Goal: Check status: Check status

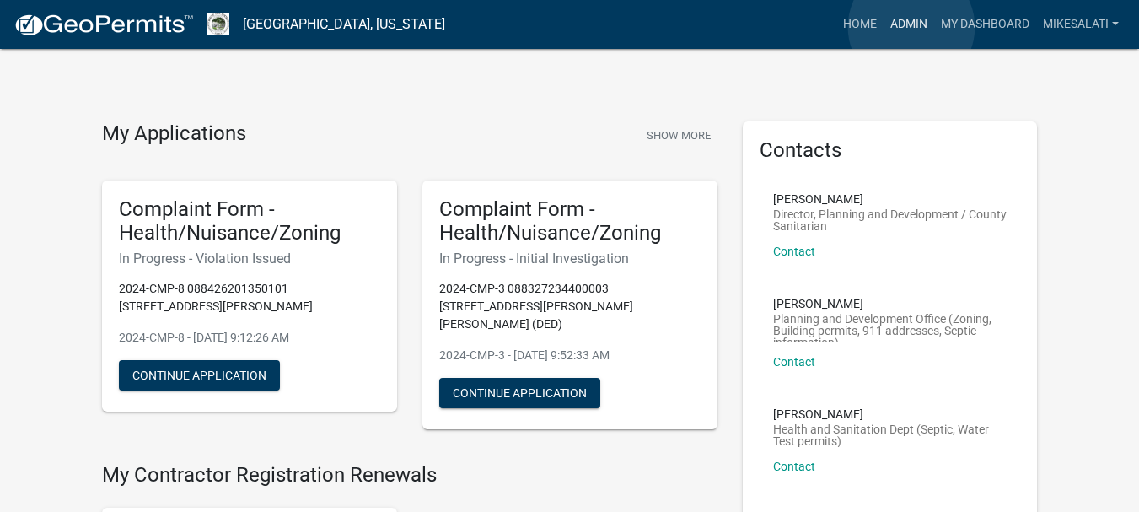
click at [912, 27] on link "Admin" at bounding box center [909, 24] width 51 height 32
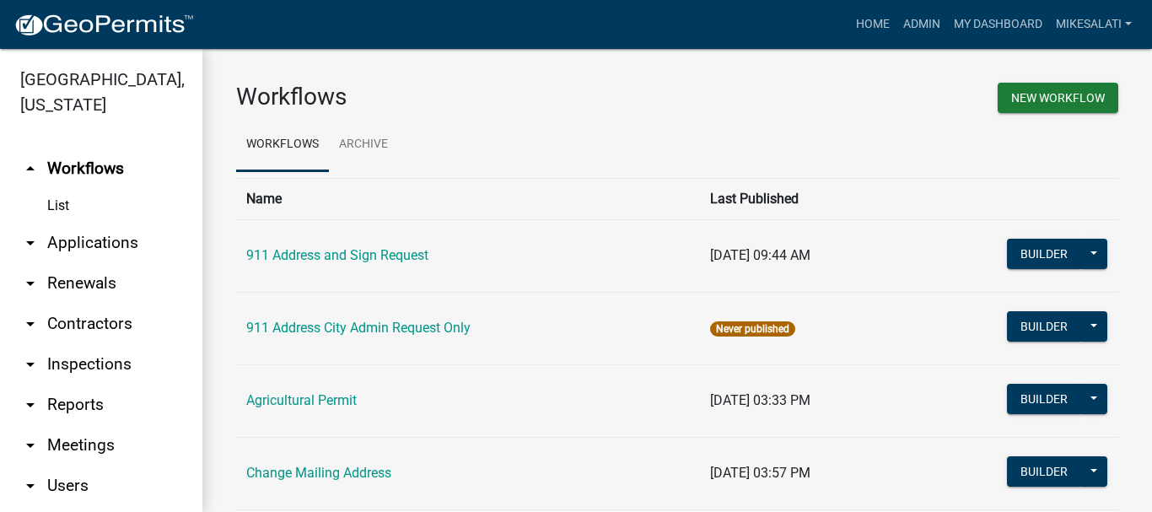
click at [78, 223] on link "arrow_drop_down Applications" at bounding box center [101, 243] width 202 height 40
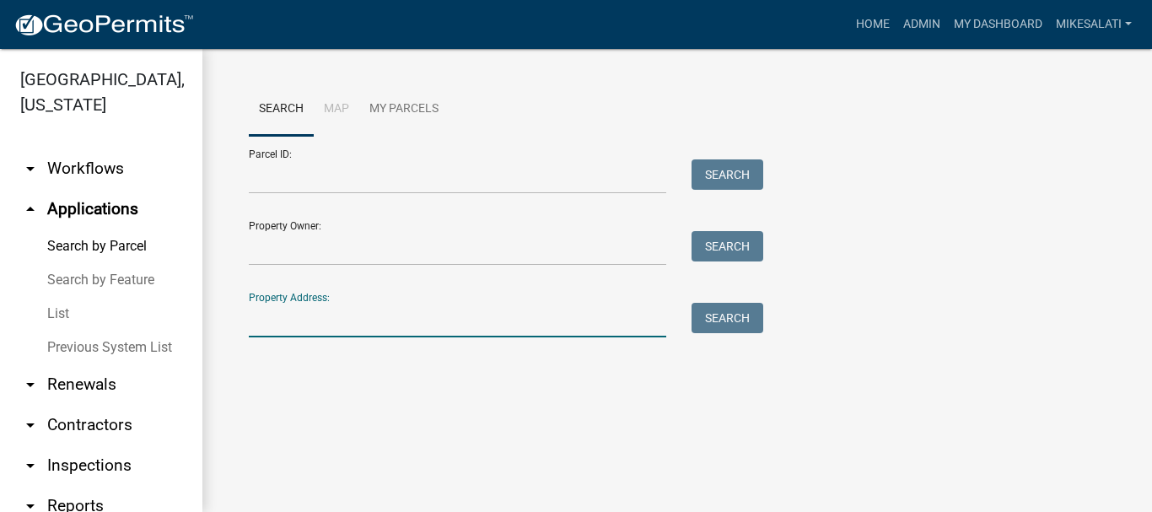
click at [331, 319] on input "Property Address:" at bounding box center [457, 320] width 417 height 35
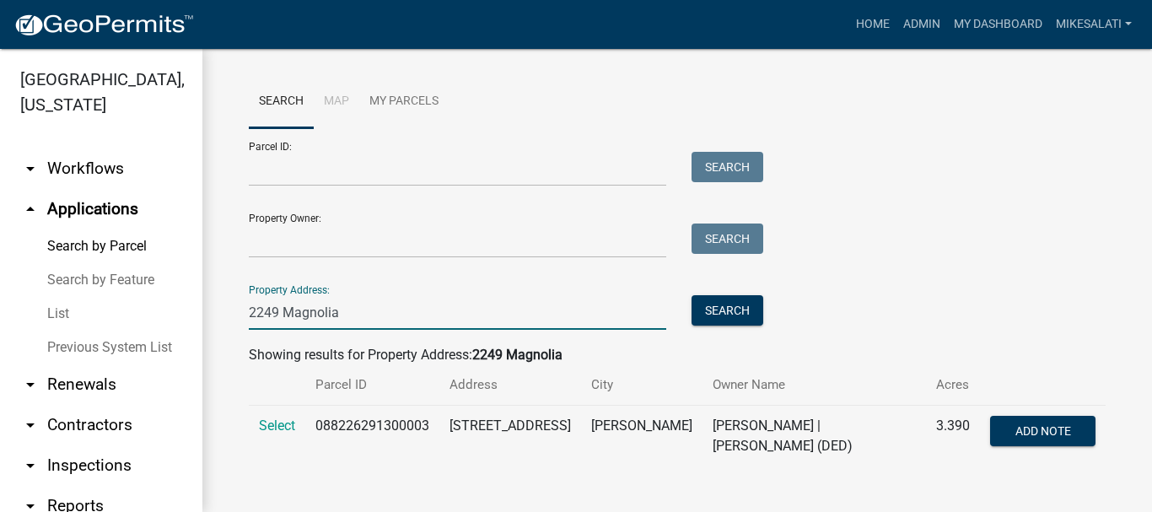
scroll to position [9, 0]
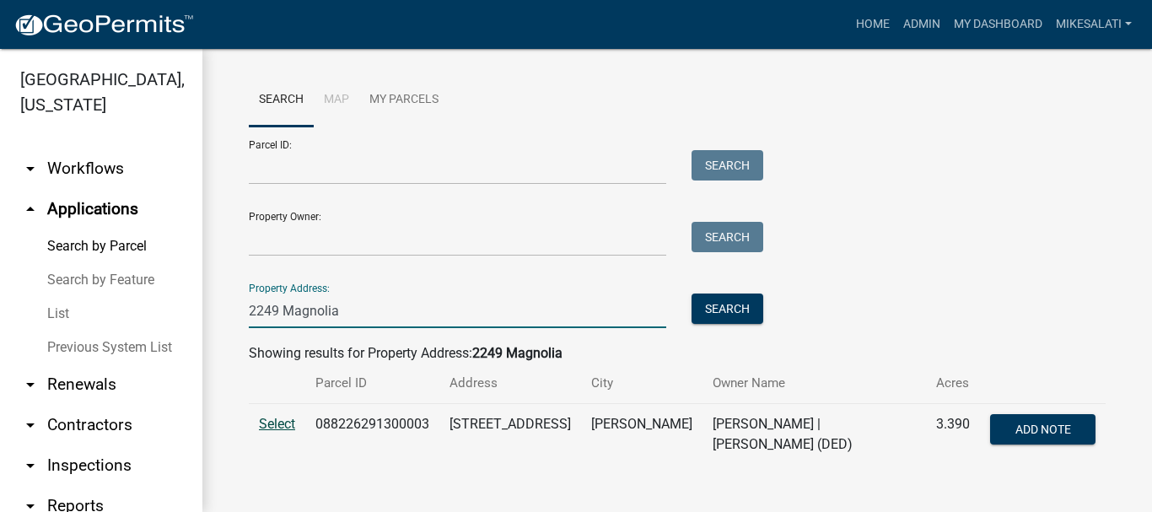
type input "2249 Magnolia"
click at [281, 423] on span "Select" at bounding box center [277, 424] width 36 height 16
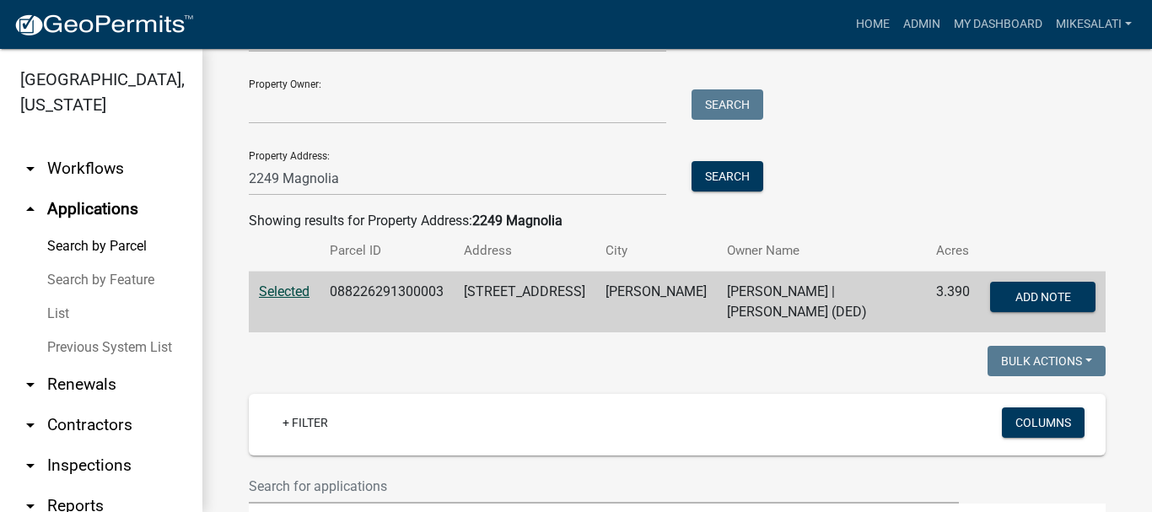
scroll to position [94, 0]
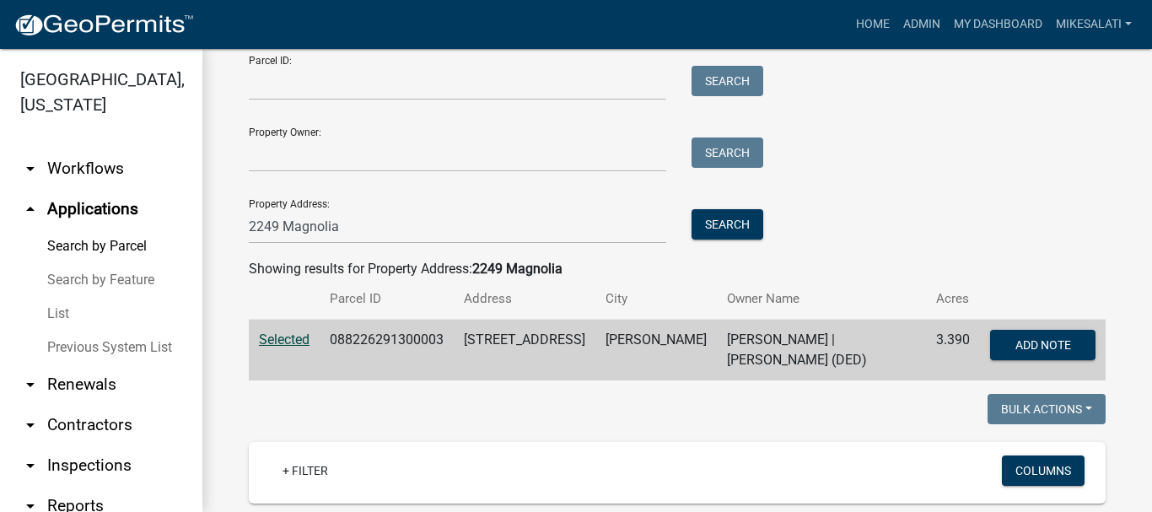
click at [263, 336] on span "Selected" at bounding box center [284, 339] width 51 height 16
click at [267, 336] on span "Selected" at bounding box center [284, 339] width 51 height 16
click at [267, 333] on span "Selected" at bounding box center [284, 339] width 51 height 16
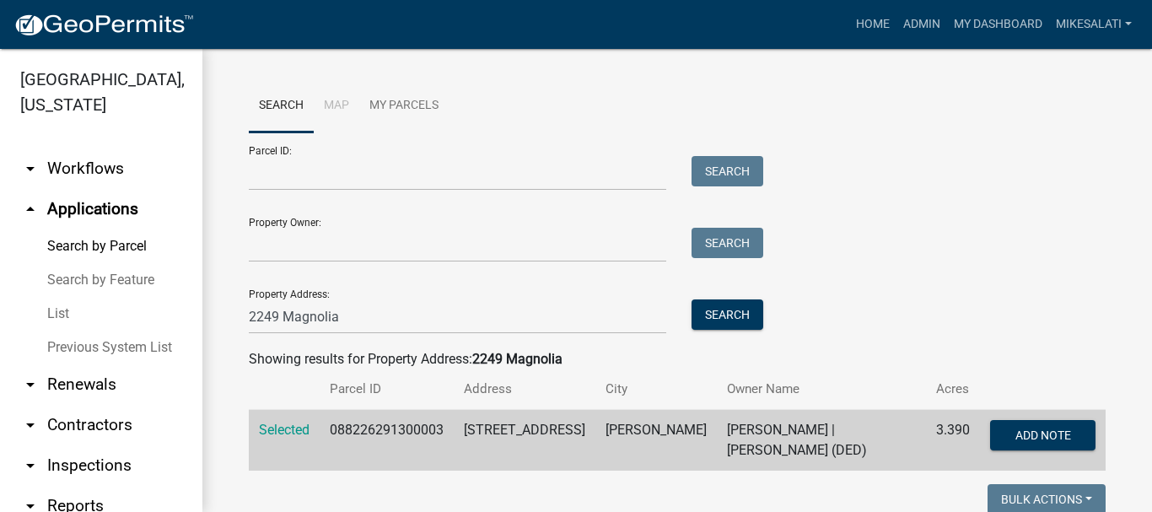
scroll to position [0, 0]
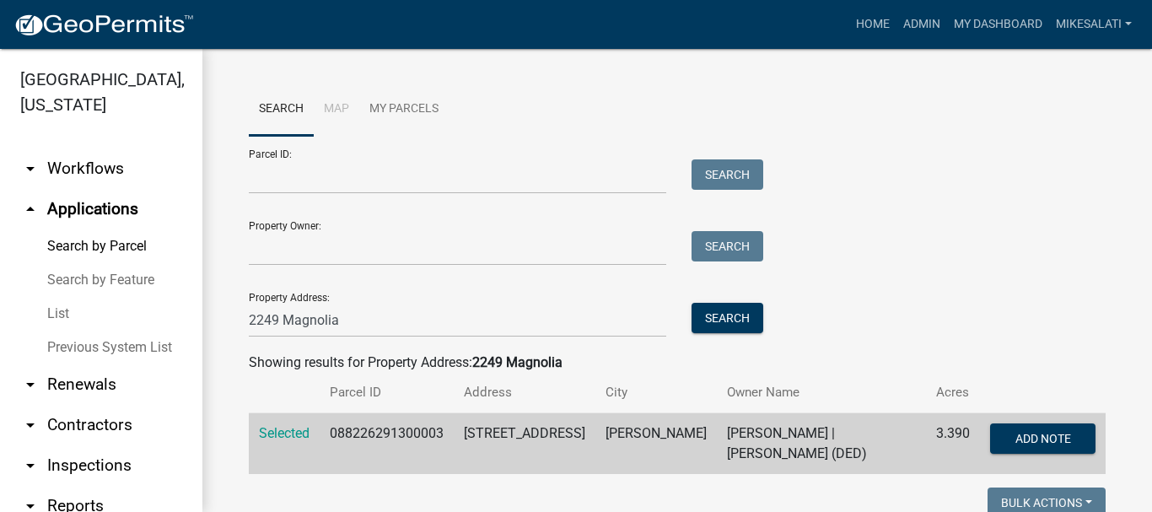
click at [55, 297] on link "List" at bounding box center [101, 314] width 202 height 34
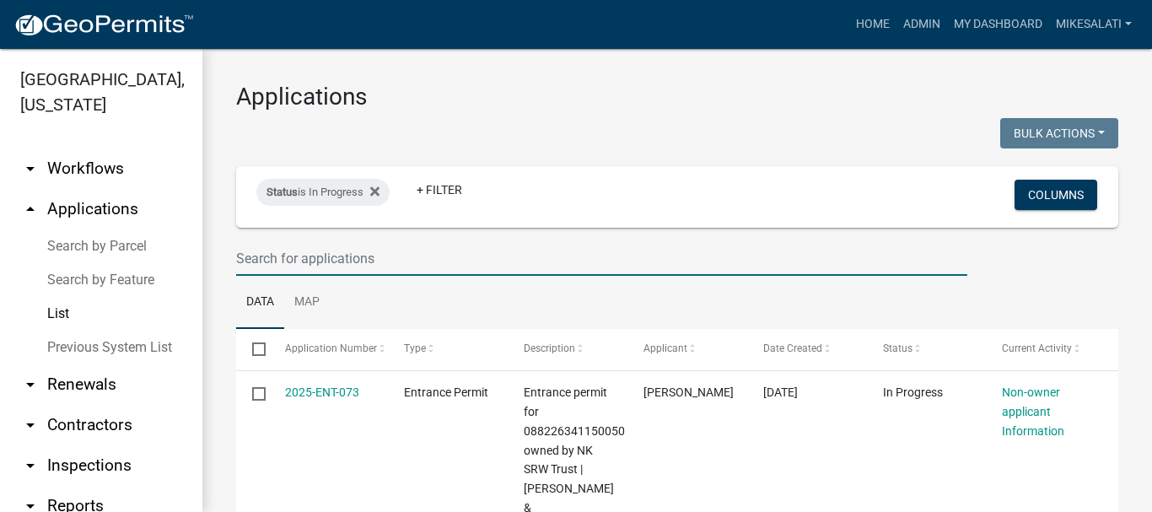
click at [265, 266] on input "text" at bounding box center [601, 258] width 731 height 35
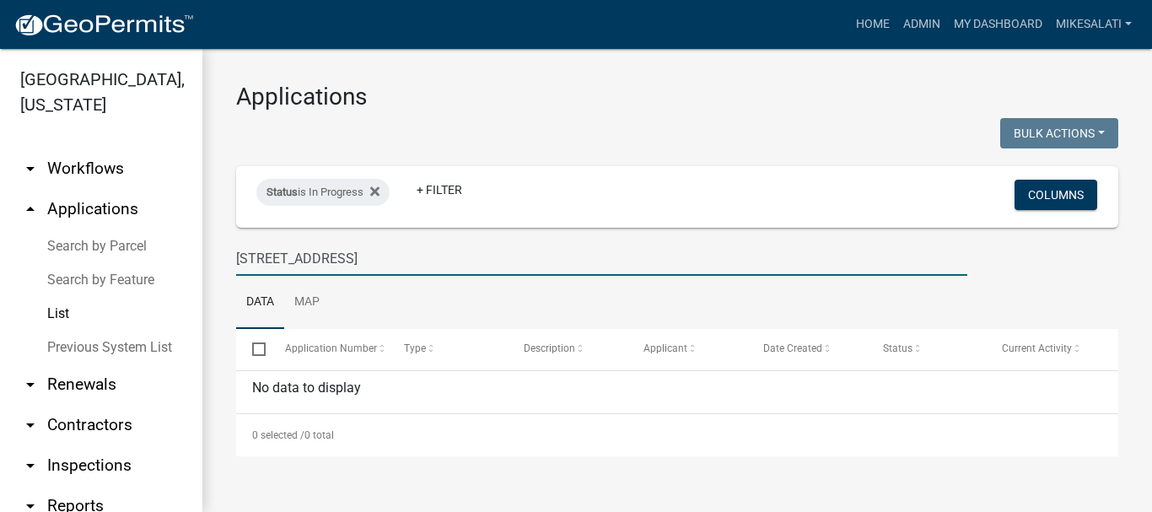
type input "[STREET_ADDRESS]"
